Goal: Task Accomplishment & Management: Complete application form

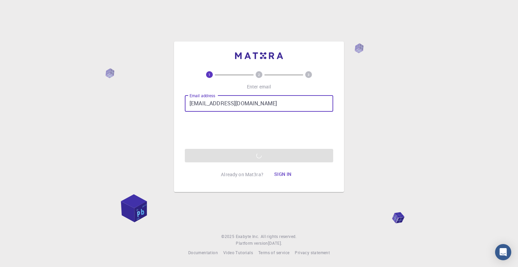
type input "[EMAIL_ADDRESS][DOMAIN_NAME]"
click at [240, 153] on div "Email address [EMAIL_ADDRESS][DOMAIN_NAME] Email address 0cAFcWeA6iPuon62PkC4Uq…" at bounding box center [259, 129] width 149 height 67
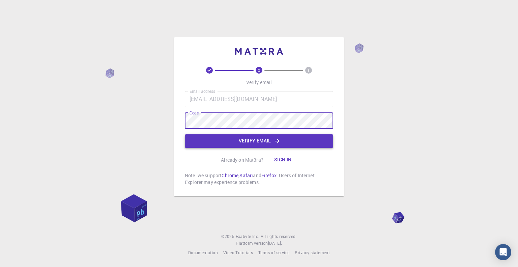
click at [301, 147] on button "Verify email" at bounding box center [259, 141] width 149 height 14
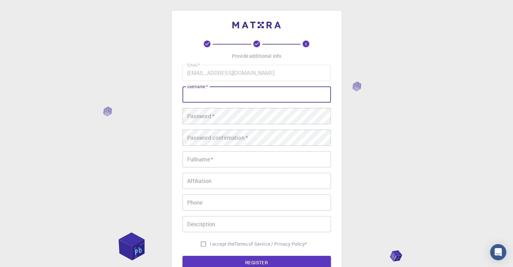
click at [235, 98] on input "username   *" at bounding box center [257, 94] width 149 height 16
type input "komalsaireddy"
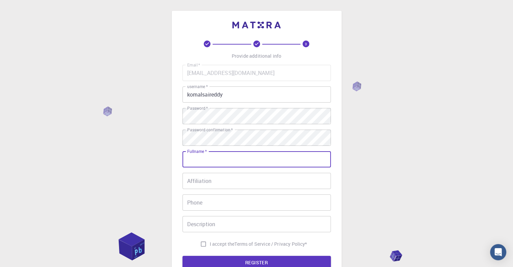
click at [263, 157] on input "Fullname   *" at bounding box center [257, 159] width 149 height 16
type input "[PERSON_NAME] [PERSON_NAME]"
click at [262, 176] on input "Affiliation" at bounding box center [257, 181] width 149 height 16
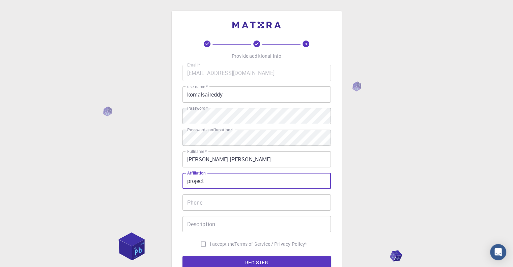
type input "project"
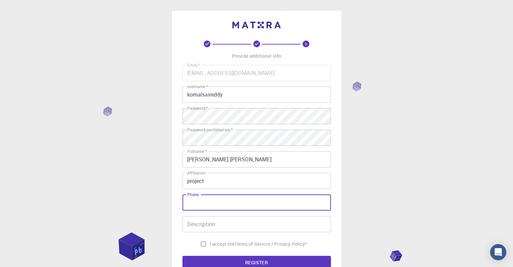
click at [266, 206] on input "Phone" at bounding box center [257, 202] width 149 height 16
type input "8247804014"
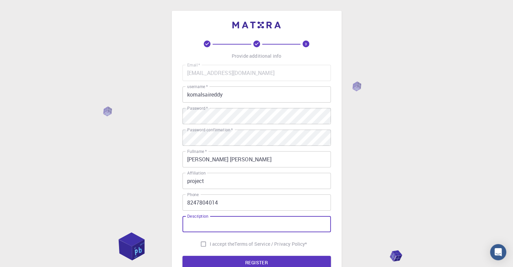
click at [269, 225] on input "Description" at bounding box center [257, 224] width 149 height 16
type input "hello"
click at [201, 243] on input "I accept the Terms of Service / Privacy Policy *" at bounding box center [203, 244] width 13 height 13
checkbox input "true"
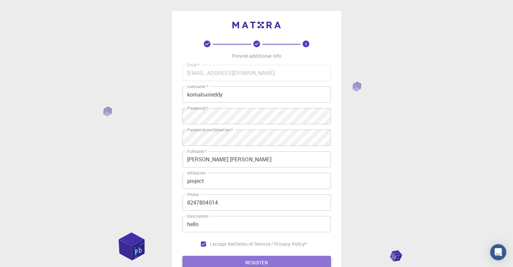
click at [225, 260] on button "REGISTER" at bounding box center [257, 263] width 149 height 14
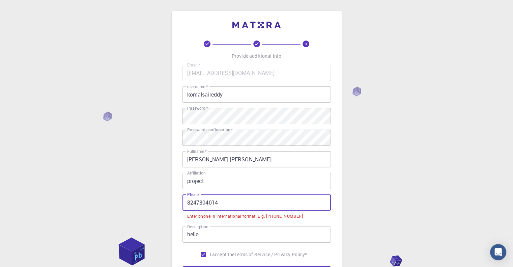
click at [244, 210] on input "8247804014" at bounding box center [257, 202] width 149 height 16
click at [188, 202] on input "8247804014" at bounding box center [257, 202] width 149 height 16
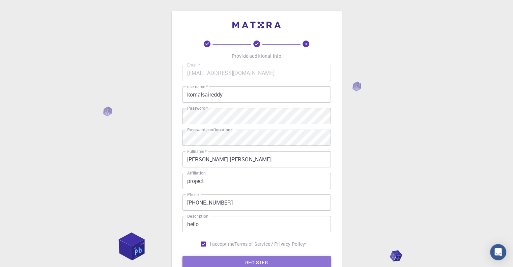
click at [274, 257] on button "REGISTER" at bounding box center [257, 263] width 149 height 14
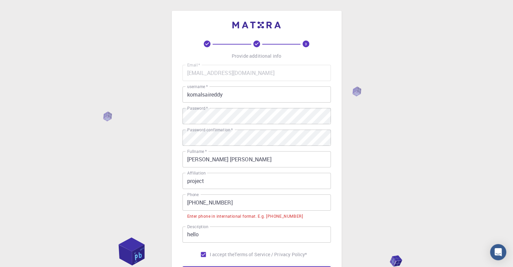
scroll to position [3, 0]
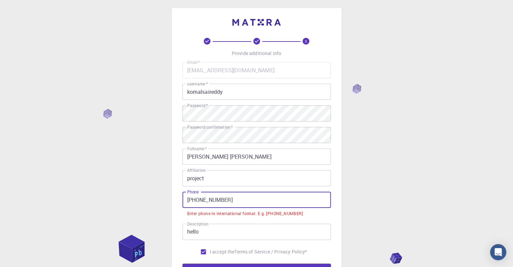
click at [199, 198] on input "[PHONE_NUMBER]" at bounding box center [257, 200] width 149 height 16
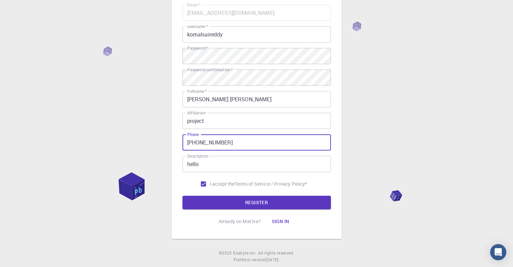
scroll to position [63, 0]
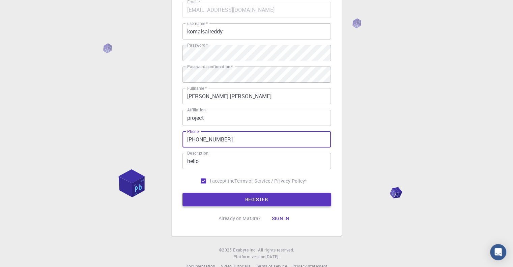
type input "[PHONE_NUMBER]"
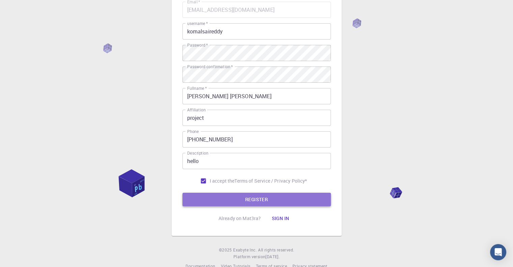
click at [236, 201] on button "REGISTER" at bounding box center [257, 200] width 149 height 14
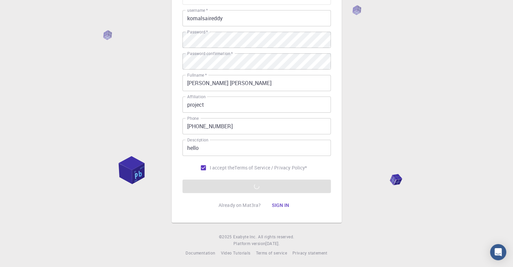
scroll to position [0, 0]
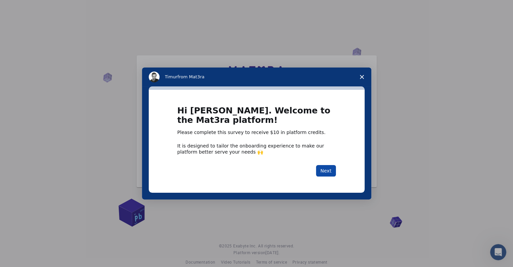
click at [333, 170] on button "Next" at bounding box center [326, 170] width 20 height 11
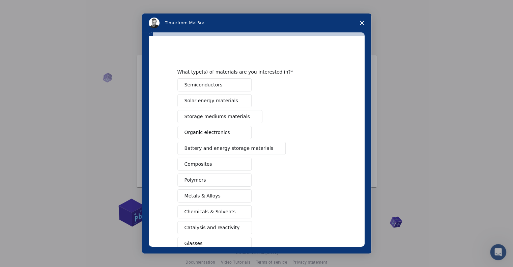
click at [204, 131] on span "Organic electronics" at bounding box center [208, 132] width 46 height 7
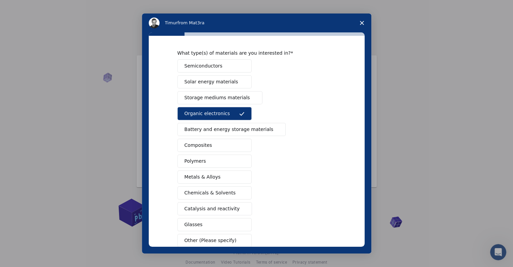
scroll to position [57, 0]
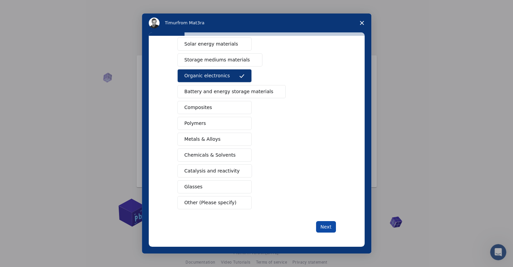
click at [321, 221] on button "Next" at bounding box center [326, 226] width 20 height 11
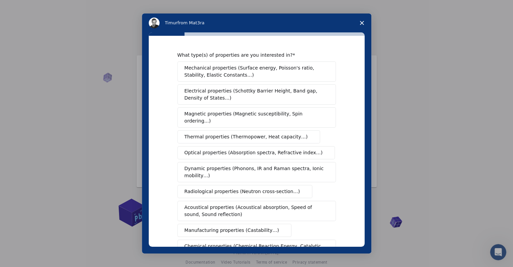
click at [240, 94] on span "Electrical properties (Schottky Barrier Height, Band gap, Density of States…)" at bounding box center [255, 94] width 140 height 14
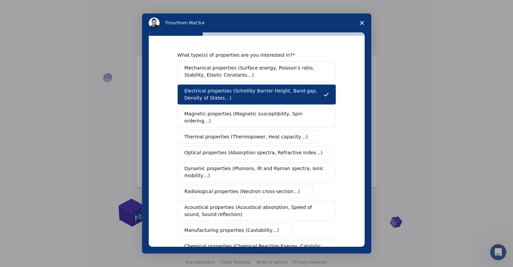
scroll to position [58, 0]
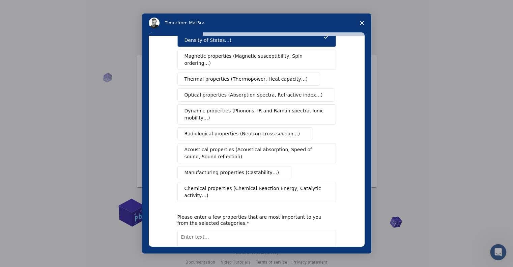
click at [265, 185] on span "Chemical properties (Chemical Reaction Energy, Catalytic activity…)" at bounding box center [255, 192] width 140 height 14
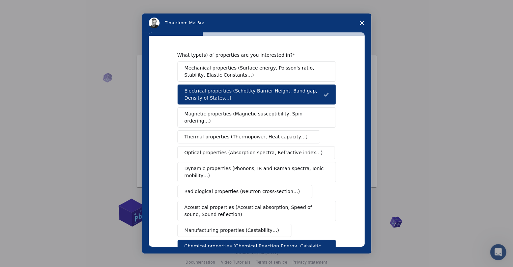
scroll to position [92, 0]
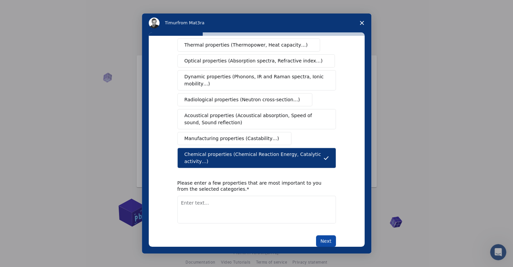
click at [328, 235] on button "Next" at bounding box center [326, 240] width 20 height 11
click at [259, 196] on textarea "Enter text..." at bounding box center [257, 210] width 159 height 28
type textarea "no"
click at [324, 235] on button "Next" at bounding box center [326, 240] width 20 height 11
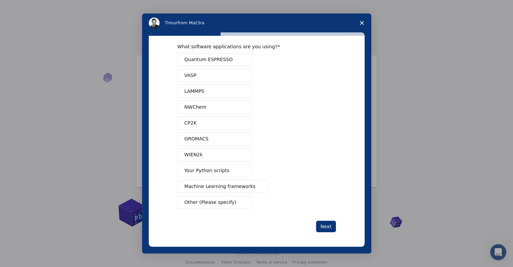
click at [362, 20] on span "Close survey" at bounding box center [362, 23] width 19 height 19
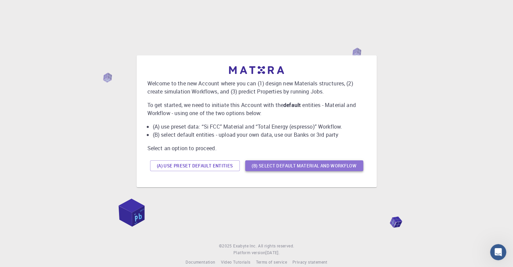
click at [270, 163] on button "(B) Select default material and workflow" at bounding box center [304, 165] width 118 height 11
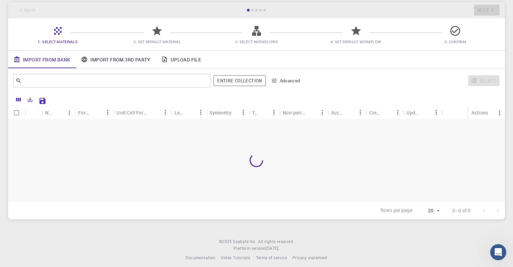
scroll to position [35, 0]
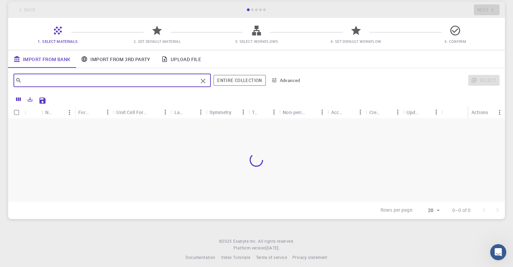
click at [147, 82] on input "text" at bounding box center [110, 80] width 176 height 9
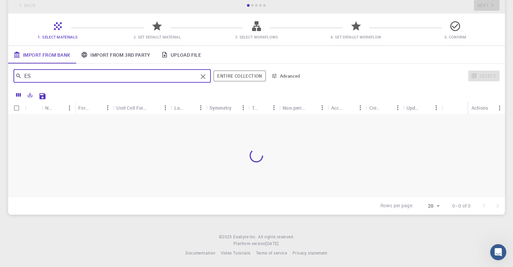
scroll to position [9, 0]
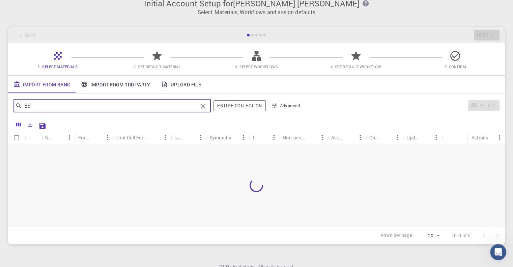
type input "ES"
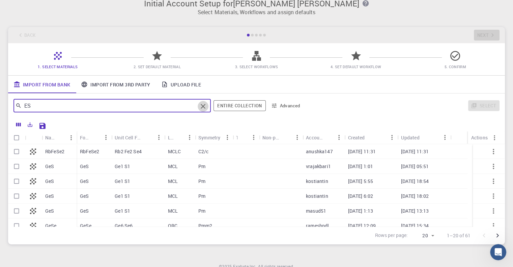
click at [207, 106] on icon "Clear" at bounding box center [203, 106] width 8 height 8
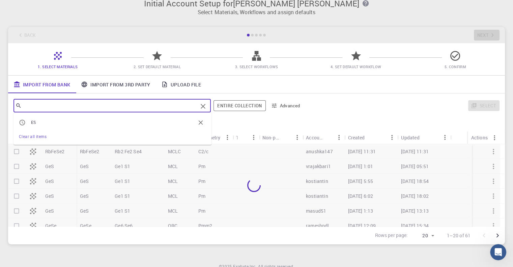
click at [158, 104] on input "text" at bounding box center [110, 105] width 176 height 9
paste input "ESP32"
type input "ESP32"
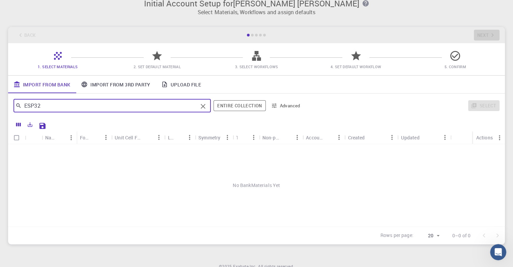
scroll to position [32, 0]
